Goal: Information Seeking & Learning: Learn about a topic

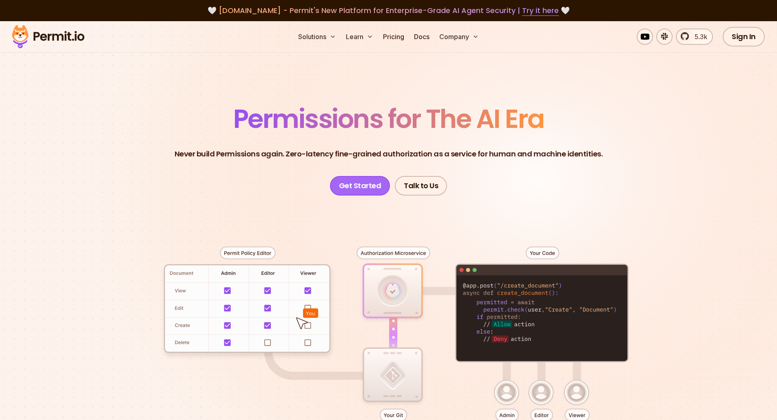
click at [352, 192] on link "Get Started" at bounding box center [360, 186] width 60 height 20
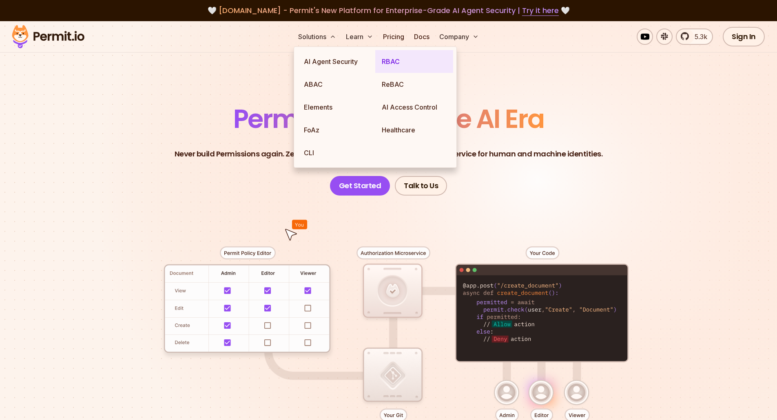
click at [389, 60] on link "RBAC" at bounding box center [414, 61] width 78 height 23
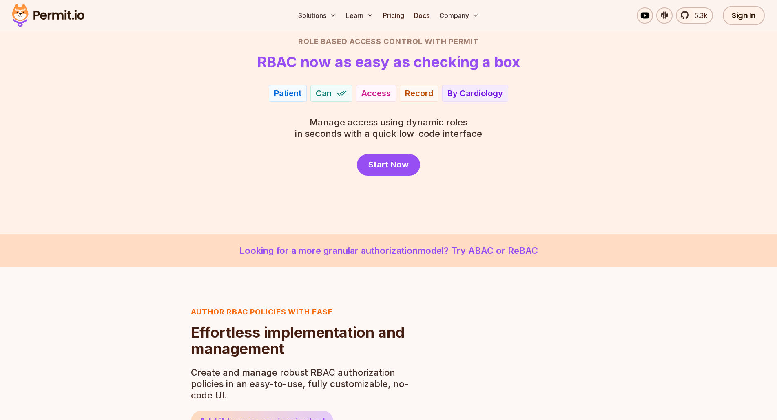
scroll to position [58, 0]
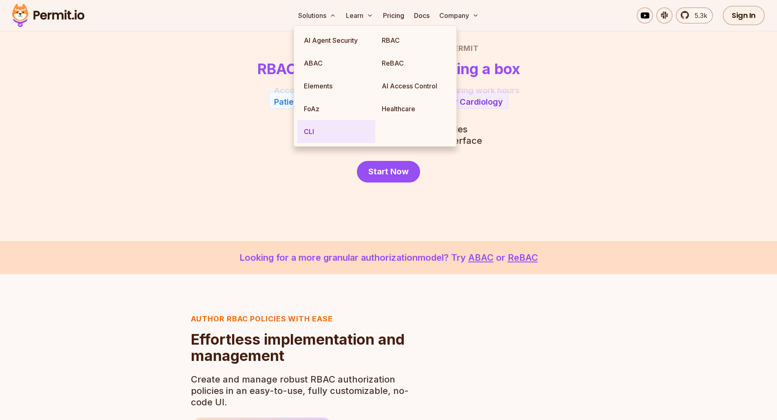
click at [334, 129] on link "CLI" at bounding box center [336, 131] width 78 height 23
